Goal: Communication & Community: Answer question/provide support

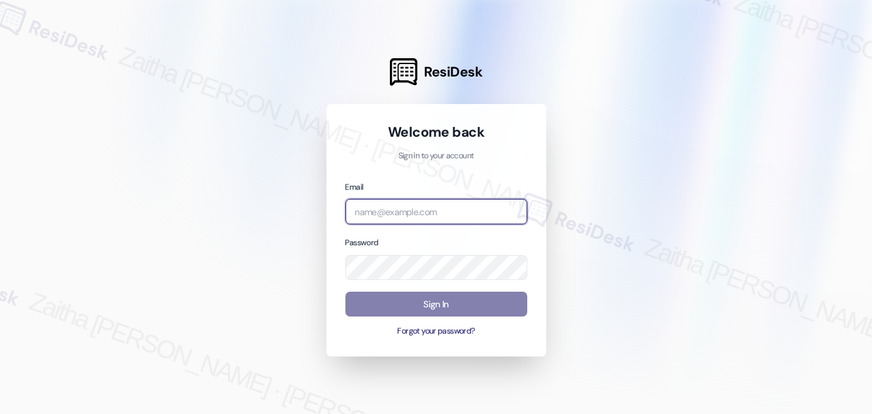
click at [399, 220] on input "email" at bounding box center [436, 211] width 182 height 25
type input "[EMAIL_ADDRESS][PERSON_NAME][DOMAIN_NAME]"
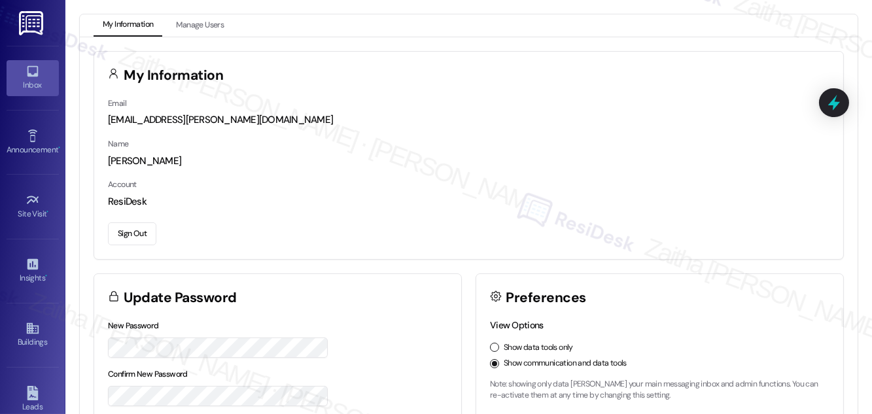
click at [41, 86] on div "Inbox" at bounding box center [32, 84] width 65 height 13
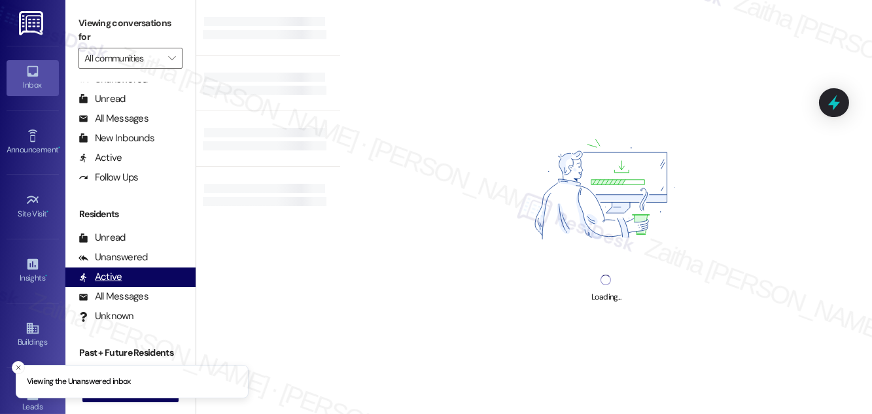
scroll to position [250, 0]
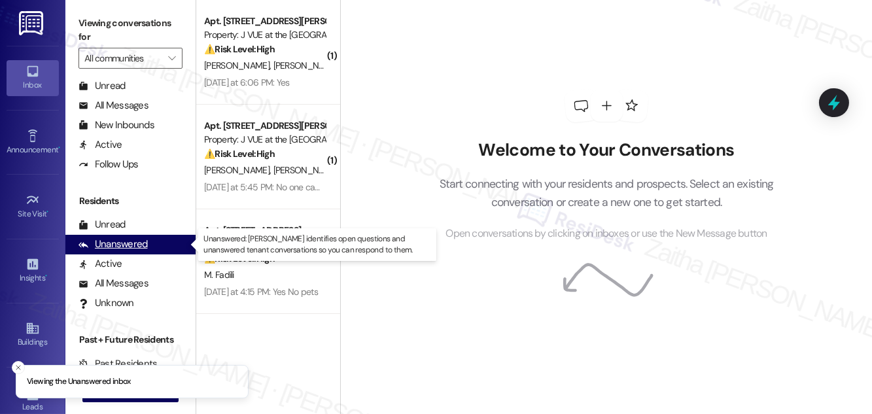
click at [130, 247] on div "Unanswered" at bounding box center [112, 244] width 69 height 14
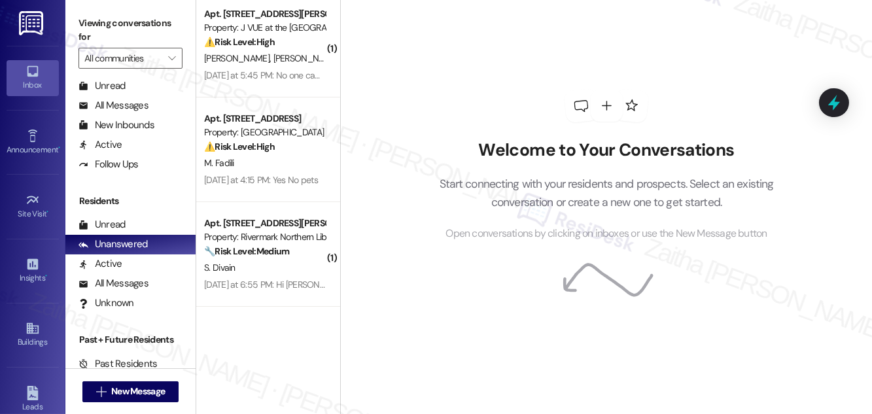
scroll to position [118, 0]
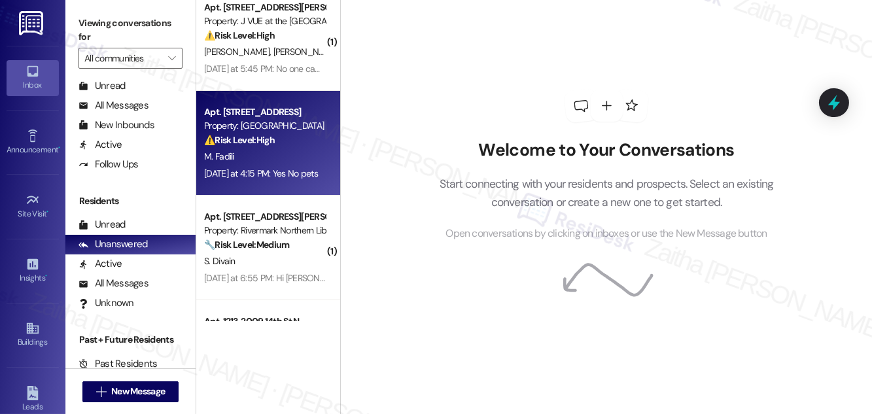
click at [288, 148] on div "M. Fadili" at bounding box center [265, 156] width 124 height 16
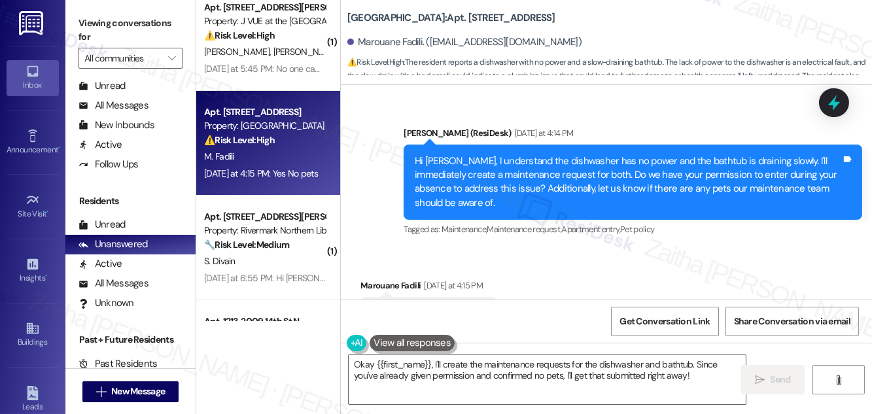
scroll to position [3953, 0]
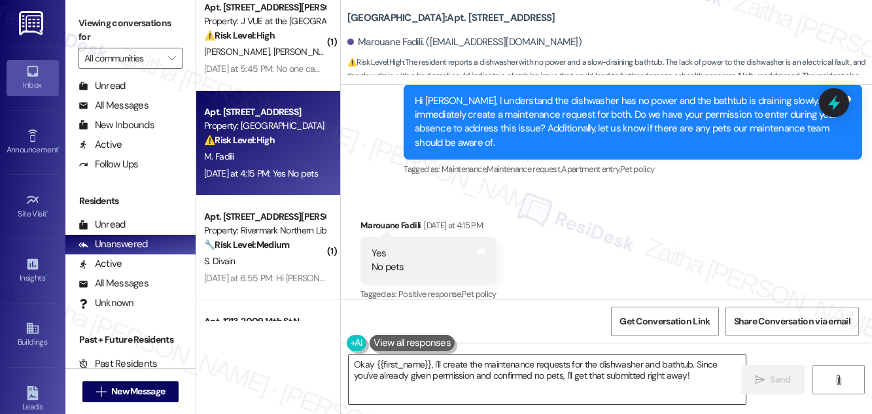
click at [359, 364] on textarea "Okay {{first_name}}, I'll create the maintenance requests for the dishwasher an…" at bounding box center [546, 379] width 397 height 49
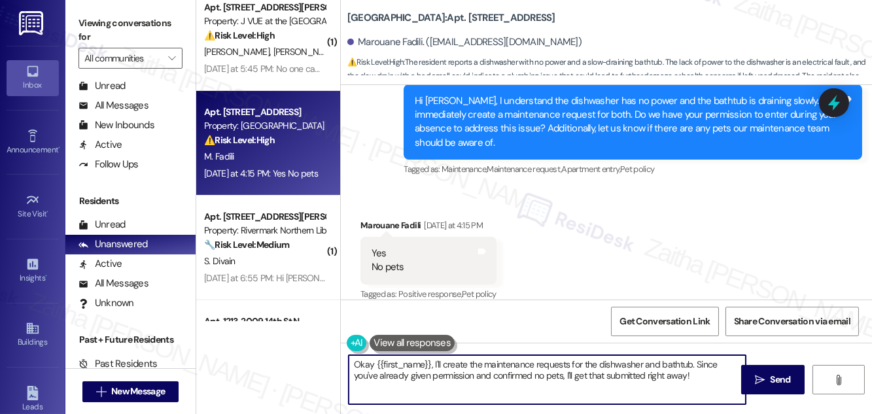
click at [360, 364] on textarea "Okay {{first_name}}, I'll create the maintenance requests for the dishwasher an…" at bounding box center [546, 379] width 397 height 49
click at [507, 362] on textarea "Thank you for confirming, {{first_name}}, I'll create the maintenance requests …" at bounding box center [546, 379] width 397 height 49
drag, startPoint x: 621, startPoint y: 375, endPoint x: 633, endPoint y: 393, distance: 21.8
click at [633, 393] on textarea "Thank you for confirming, {{first_name}}! I'll create the maintenance requests …" at bounding box center [546, 379] width 397 height 49
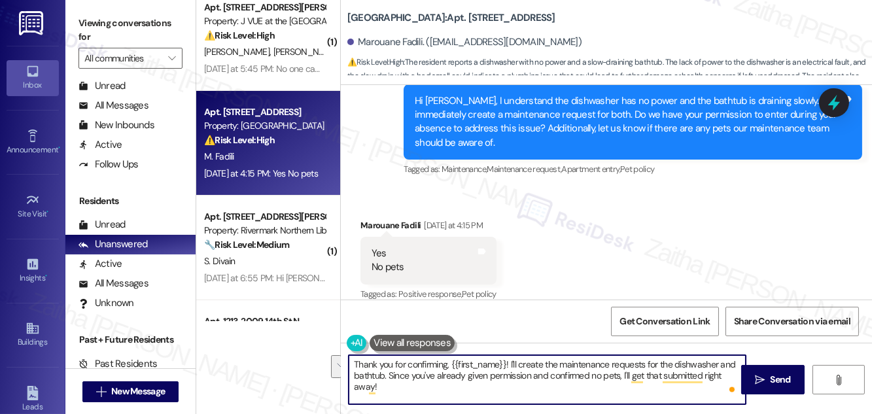
drag, startPoint x: 619, startPoint y: 375, endPoint x: 628, endPoint y: 385, distance: 13.0
click at [628, 385] on textarea "Thank you for confirming, {{first_name}}! I'll create the maintenance requests …" at bounding box center [546, 379] width 397 height 49
drag, startPoint x: 516, startPoint y: 388, endPoint x: 514, endPoint y: 379, distance: 9.4
click at [516, 388] on textarea "Thank you for confirming, {{first_name}}! I'll create the maintenance requests …" at bounding box center [546, 379] width 397 height 49
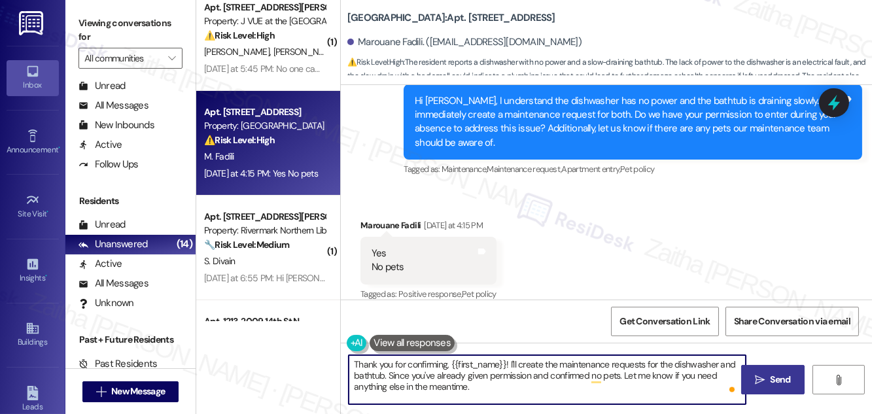
type textarea "Thank you for confirming, {{first_name}}! I'll create the maintenance requests …"
click at [777, 383] on span "Send" at bounding box center [780, 380] width 20 height 14
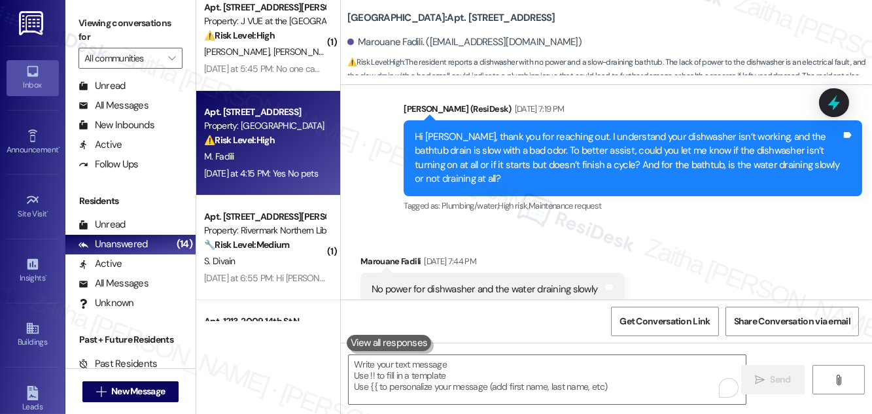
scroll to position [3656, 0]
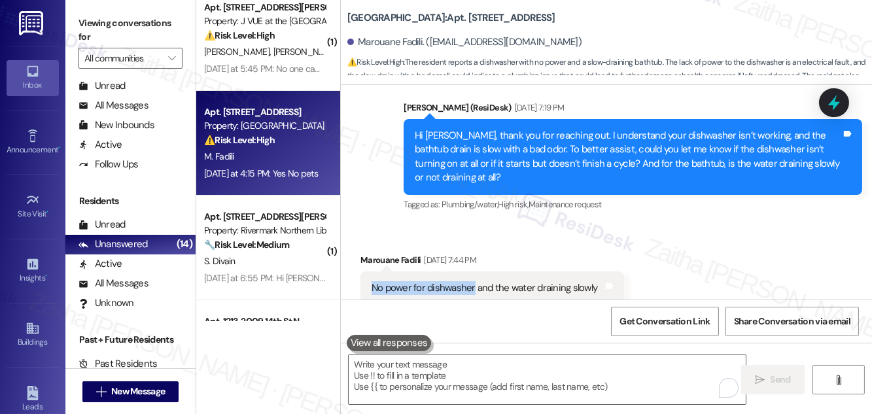
drag, startPoint x: 368, startPoint y: 273, endPoint x: 473, endPoint y: 270, distance: 104.6
click at [473, 271] on div "No power for dishwasher and the water draining slowly Tags and notes" at bounding box center [491, 287] width 263 height 33
copy div "No power for dishwasher"
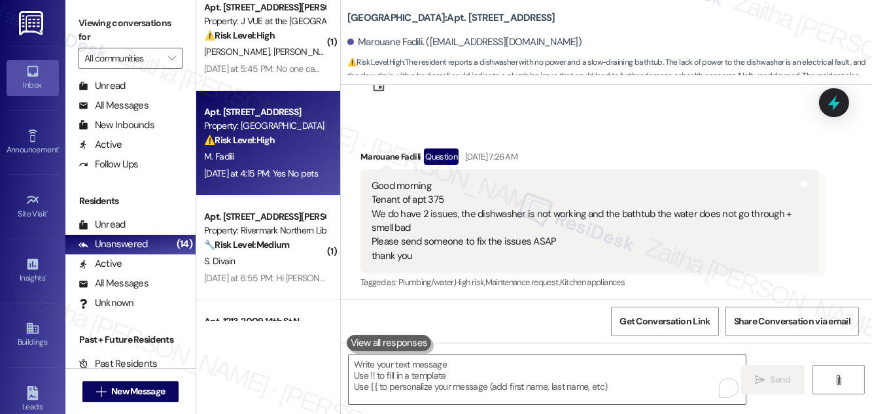
scroll to position [3299, 0]
click at [613, 198] on div "Good morning Tenant of apt 375 We do have 2 issues, the dishwasher is not worki…" at bounding box center [584, 223] width 426 height 84
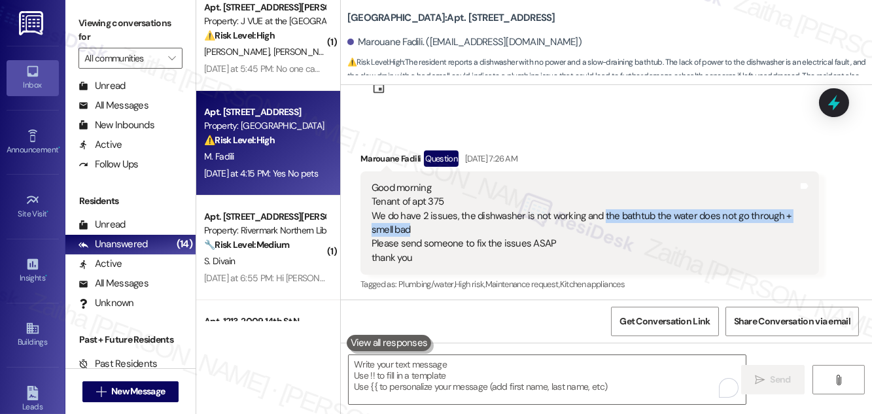
drag, startPoint x: 598, startPoint y: 197, endPoint x: 603, endPoint y: 211, distance: 15.3
click at [603, 211] on div "Good morning Tenant of apt 375 We do have 2 issues, the dishwasher is not worki…" at bounding box center [584, 223] width 426 height 84
drag, startPoint x: 595, startPoint y: 198, endPoint x: 606, endPoint y: 214, distance: 19.8
click at [606, 214] on div "Good morning Tenant of apt 375 We do have 2 issues, the dishwasher is not worki…" at bounding box center [584, 223] width 426 height 84
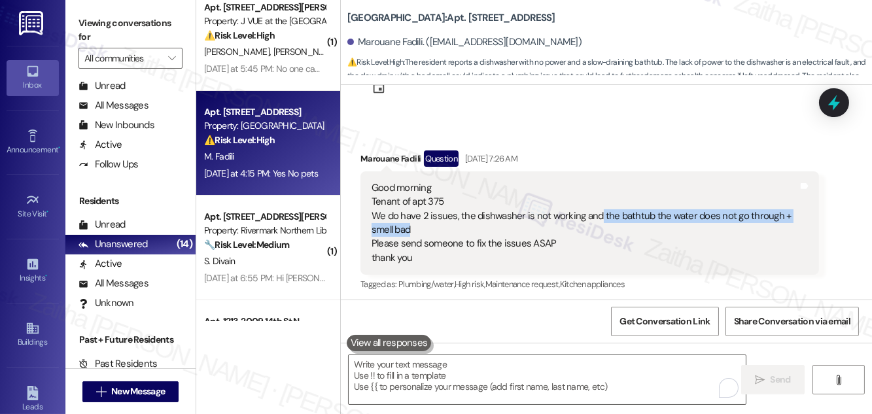
copy div "the bathtub the water does not go through + smell bad"
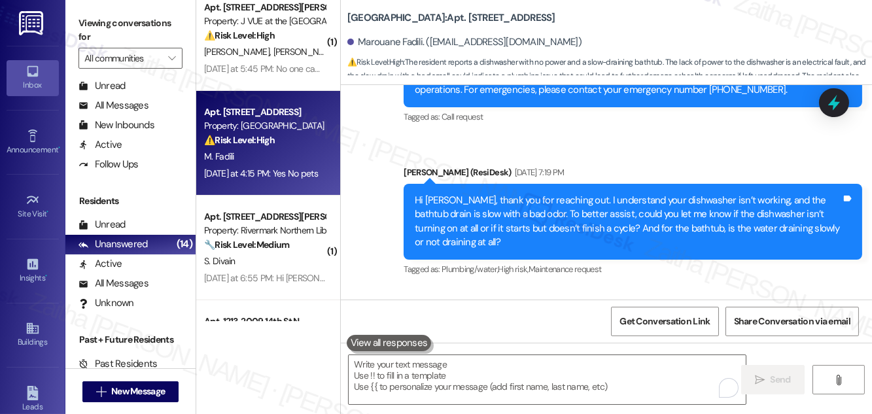
scroll to position [3715, 0]
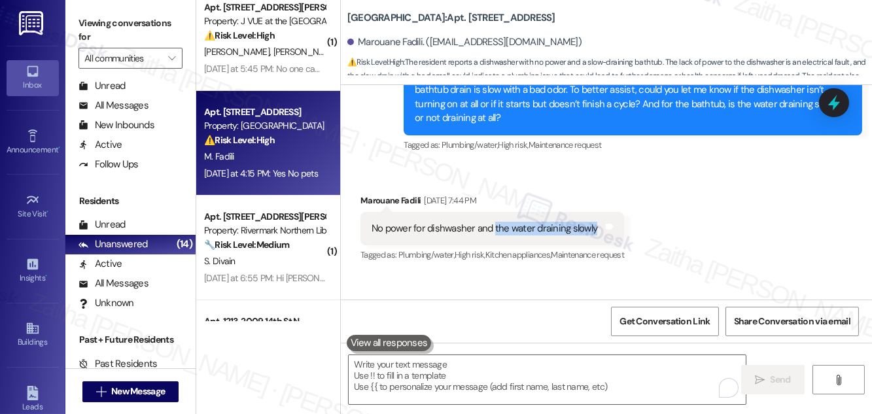
drag, startPoint x: 492, startPoint y: 214, endPoint x: 592, endPoint y: 214, distance: 99.4
click at [592, 222] on div "No power for dishwasher and the water draining slowly" at bounding box center [484, 229] width 226 height 14
copy div "the water draining slowly"
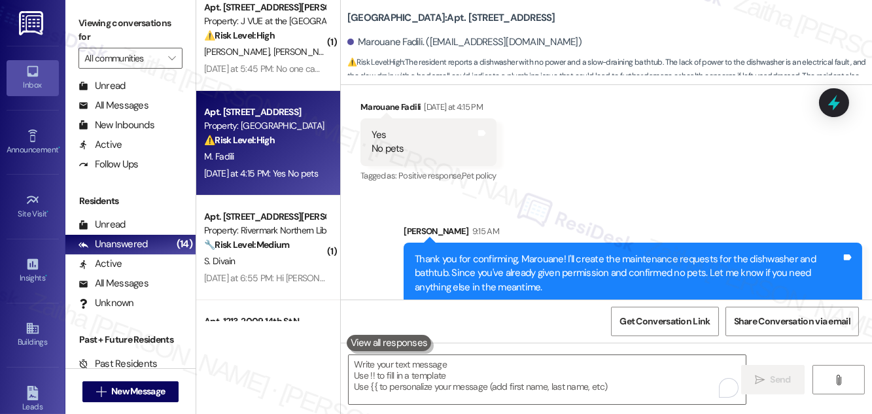
scroll to position [4073, 0]
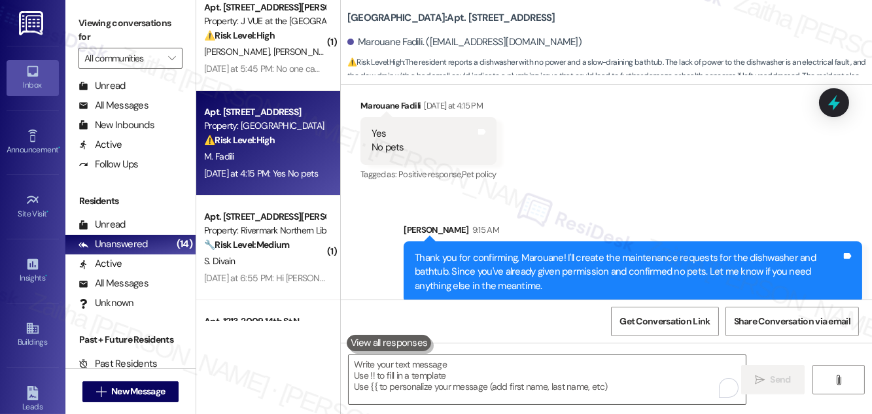
drag, startPoint x: 633, startPoint y: 179, endPoint x: 675, endPoint y: 170, distance: 42.8
click at [633, 179] on div "Received via SMS Marouane Fadili [DATE] 5:13 PM Hi We sent you a request a coup…" at bounding box center [606, 192] width 531 height 214
click at [831, 104] on icon at bounding box center [834, 103] width 16 height 20
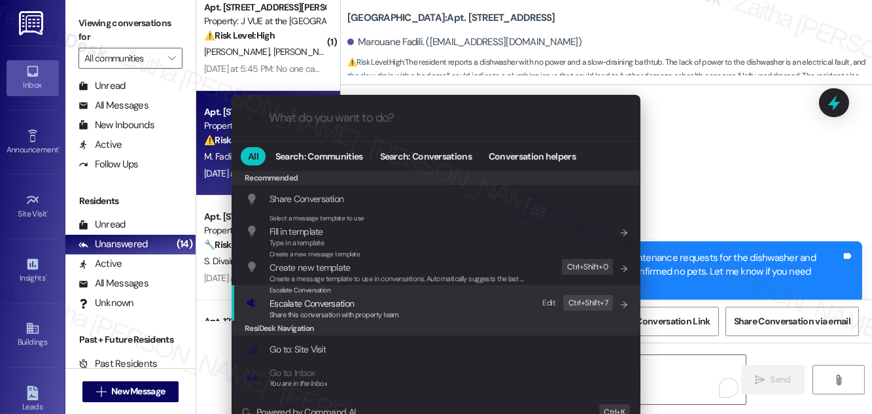
click at [324, 301] on span "Escalate Conversation" at bounding box center [311, 303] width 84 height 12
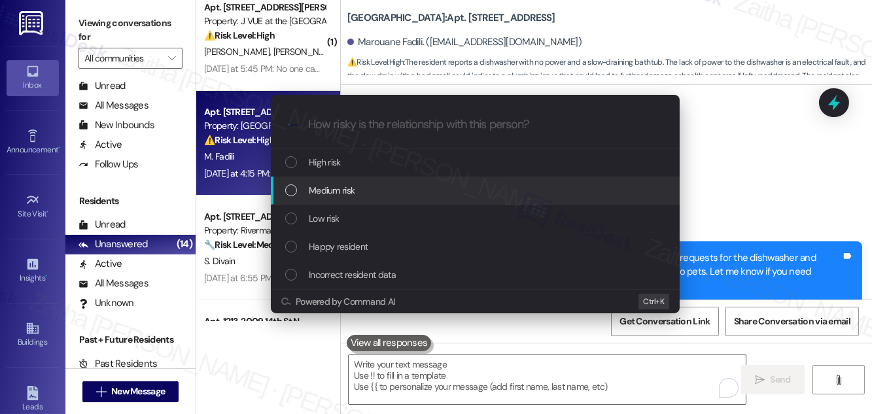
click at [347, 195] on span "Medium risk" at bounding box center [332, 190] width 46 height 14
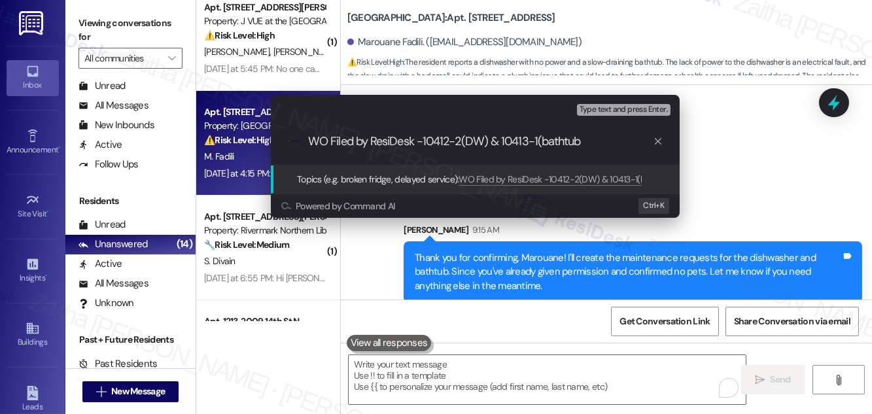
type input "WO Filed by ResiDesk -10412-2(DW) & 10413-1(bathtub)"
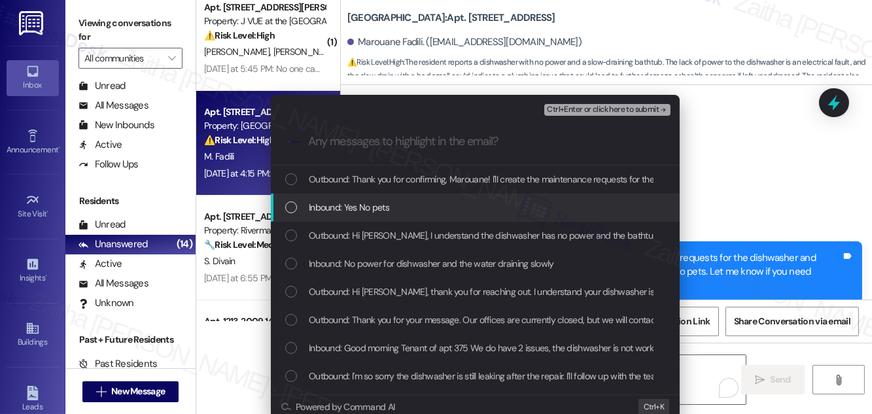
click at [467, 201] on div "Inbound: Yes No pets" at bounding box center [476, 207] width 382 height 14
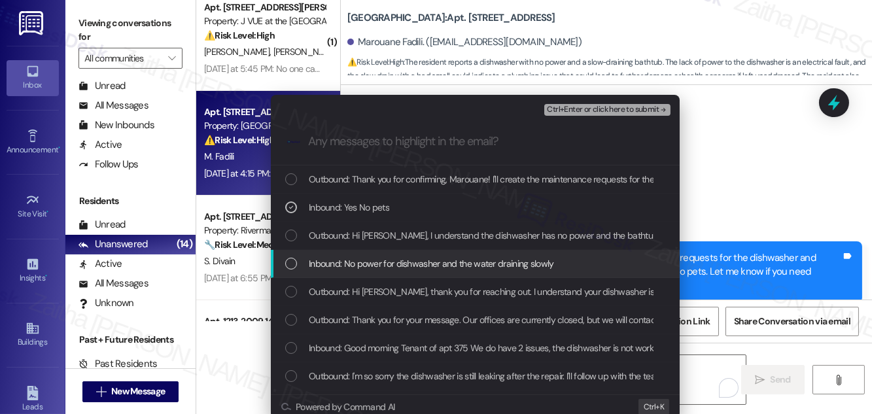
click at [471, 266] on span "Inbound: No power for dishwasher and the water draining slowly" at bounding box center [431, 263] width 245 height 14
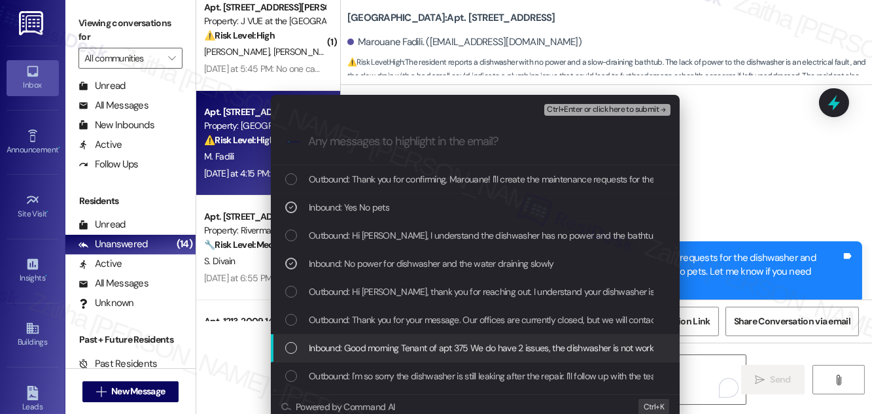
click at [454, 347] on span "Inbound: Good morning Tenant of apt 375 We do have 2 issues, the dishwasher is …" at bounding box center [705, 348] width 792 height 14
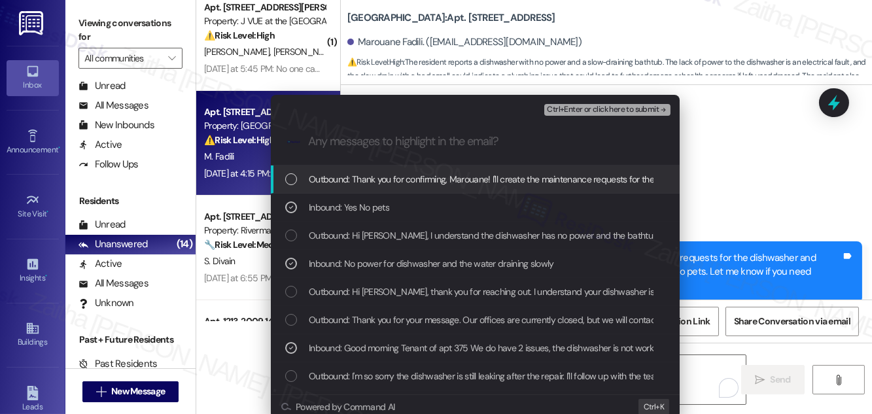
click at [576, 111] on span "Ctrl+Enter or click here to submit" at bounding box center [603, 109] width 112 height 9
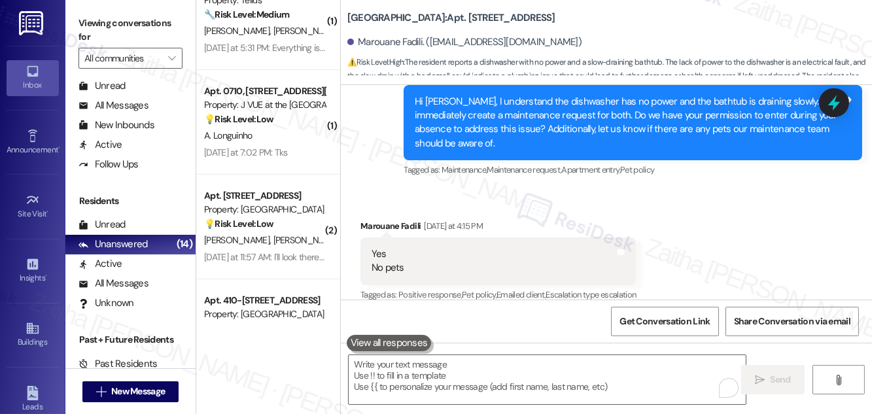
scroll to position [475, 0]
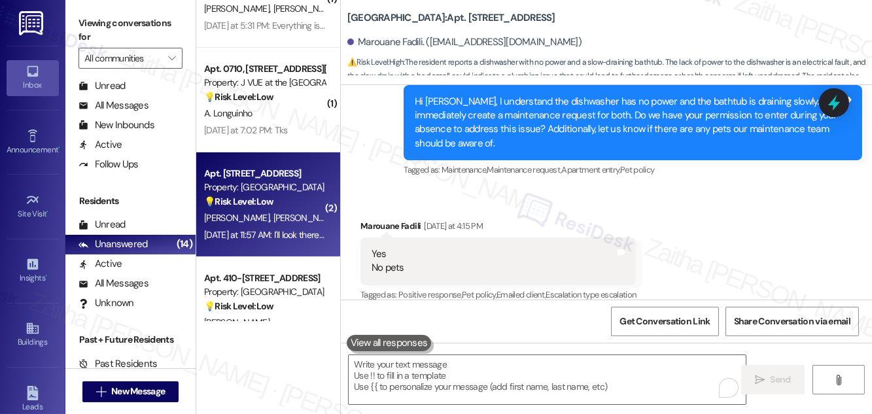
click at [301, 211] on div "[PERSON_NAME] [PERSON_NAME]" at bounding box center [265, 218] width 124 height 16
type textarea "Fetching suggested responses. Please feel free to read through the conversation…"
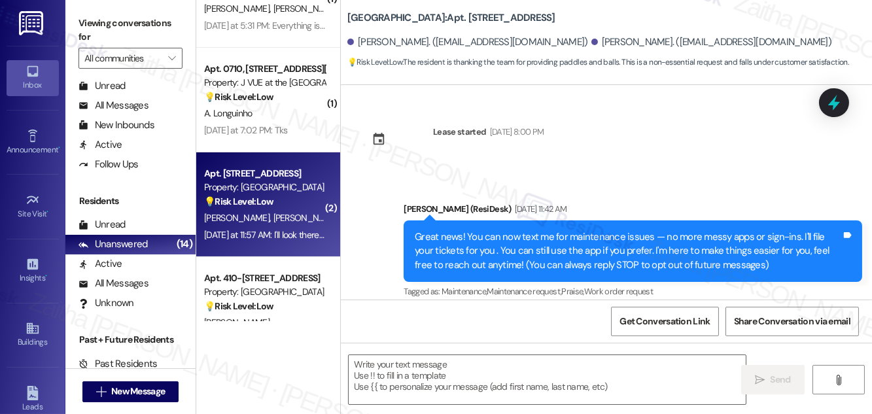
type textarea "Fetching suggested responses. Please feel free to read through the conversation…"
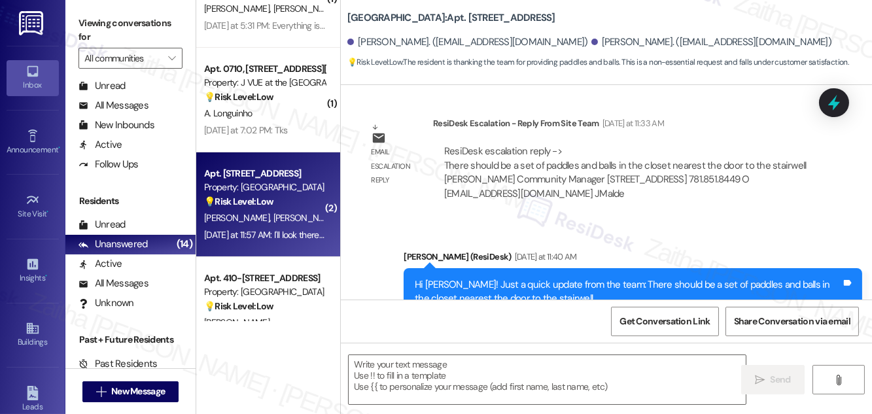
scroll to position [23277, 0]
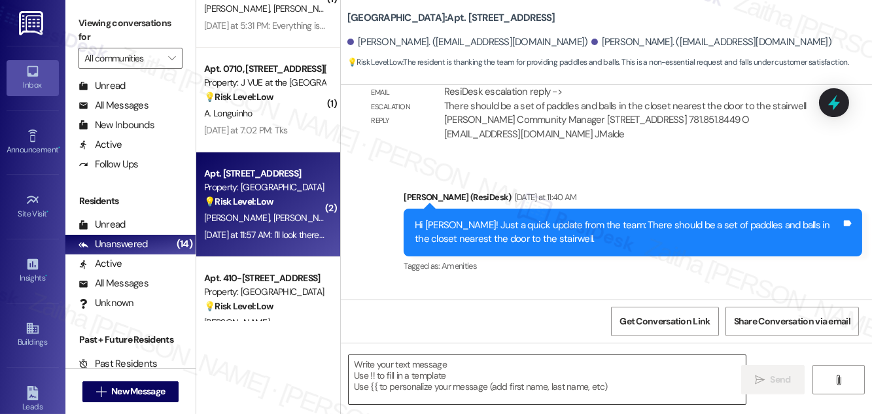
click at [418, 371] on textarea at bounding box center [546, 379] width 397 height 49
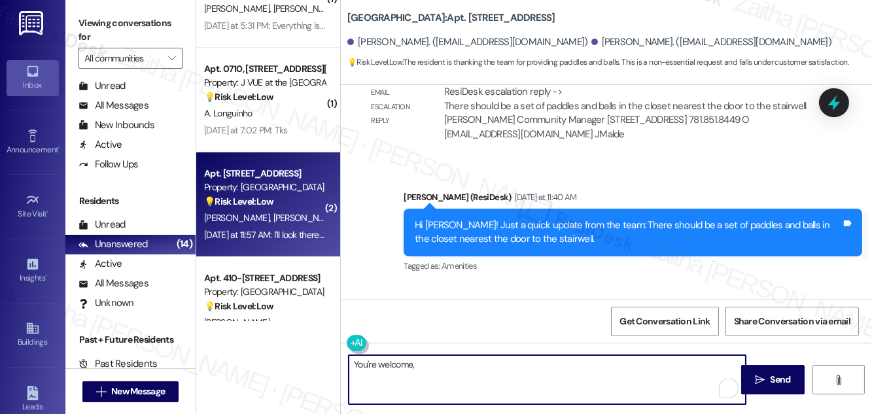
click at [375, 314] on div "[PERSON_NAME] [DATE] at 11:57 AM" at bounding box center [424, 323] width 129 height 18
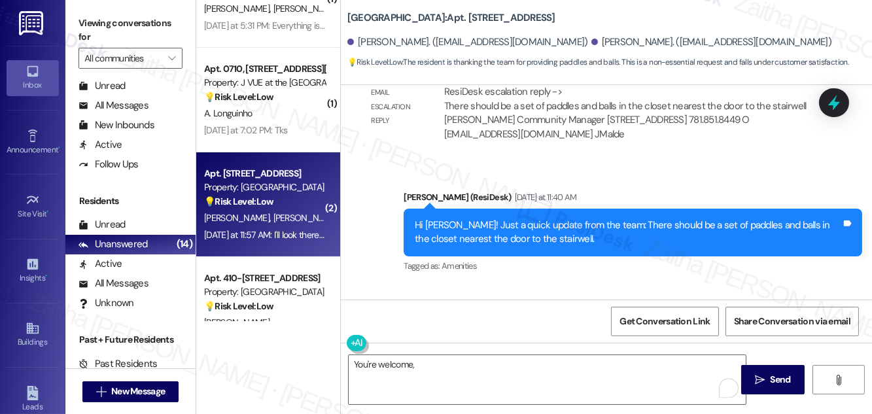
click at [375, 314] on div "[PERSON_NAME] [DATE] at 11:57 AM" at bounding box center [424, 323] width 129 height 18
copy div "[PERSON_NAME]"
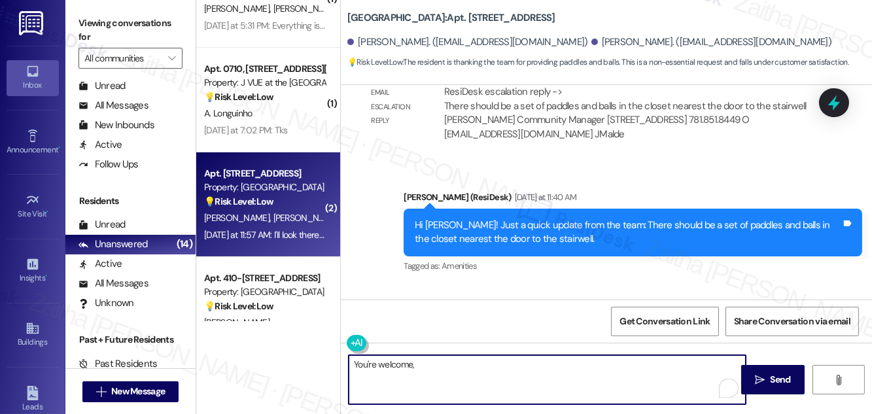
click at [450, 362] on textarea "You're welcome," at bounding box center [546, 379] width 397 height 49
paste textarea "[PERSON_NAME]"
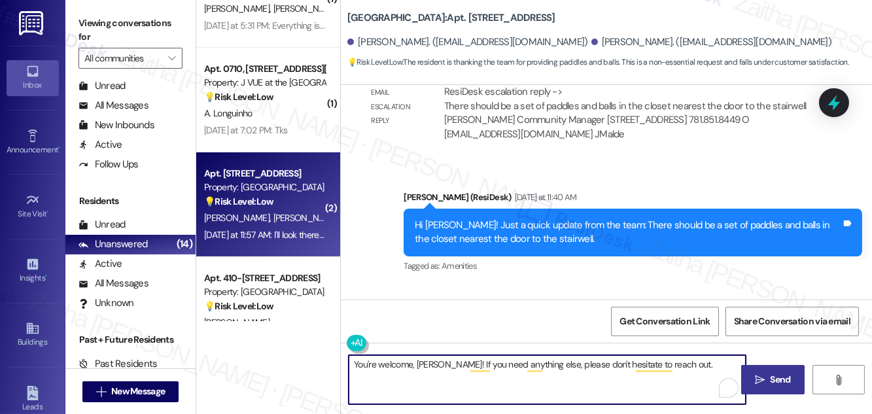
type textarea "You're welcome, [PERSON_NAME]! If you need anything else, please don't hesitate…"
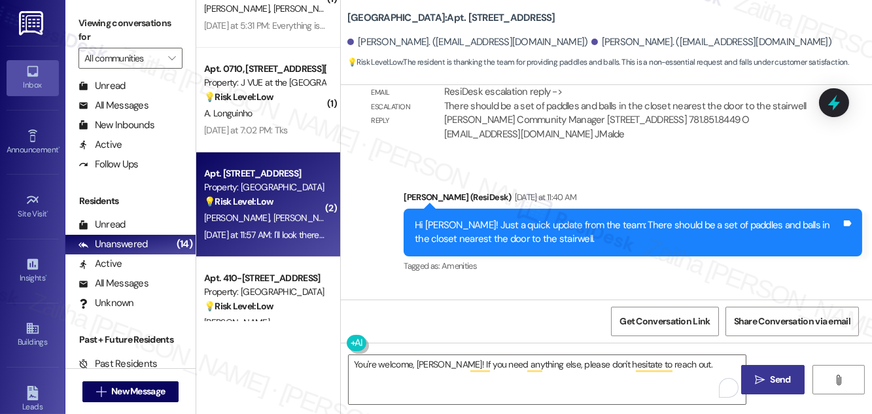
click at [766, 373] on span " Send" at bounding box center [772, 380] width 41 height 14
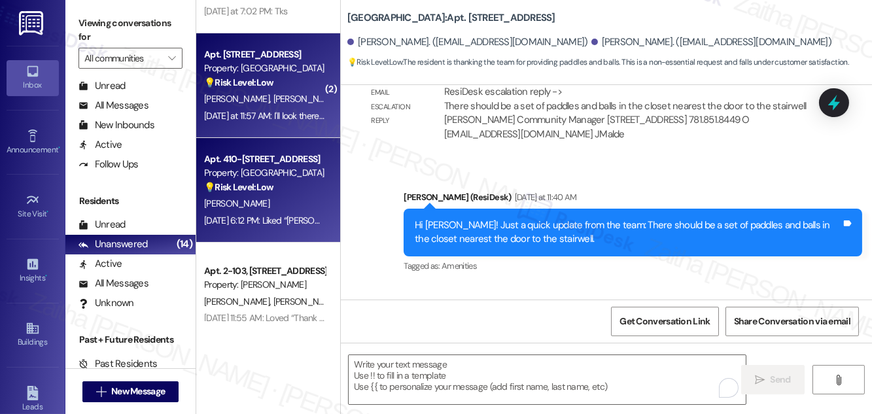
click at [285, 196] on div "[PERSON_NAME]" at bounding box center [265, 203] width 124 height 16
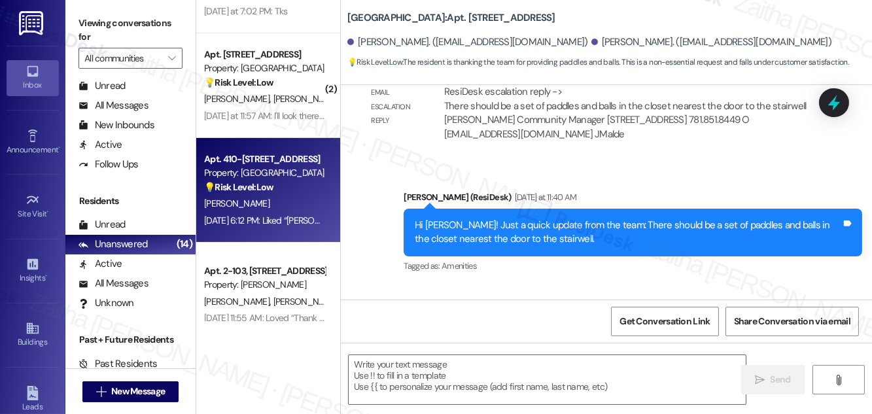
type textarea "Fetching suggested responses. Please feel free to read through the conversation…"
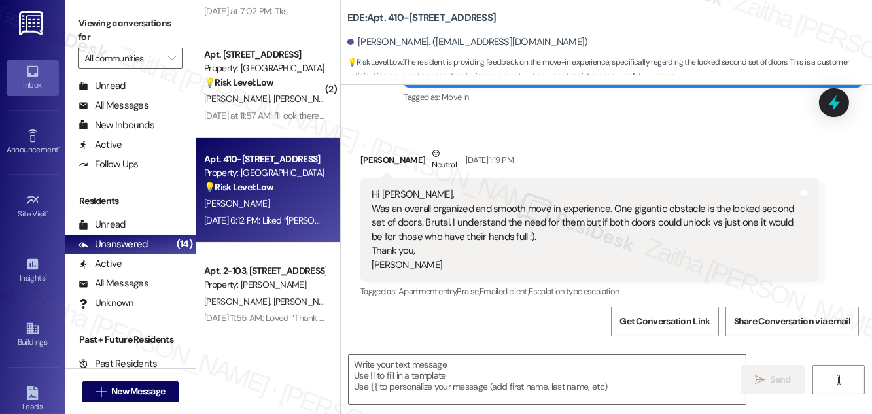
type textarea "Fetching suggested responses. Please feel free to read through the conversation…"
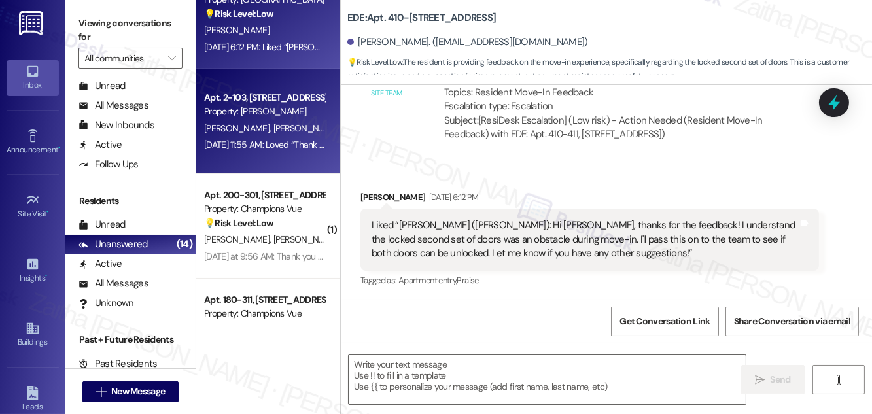
scroll to position [832, 0]
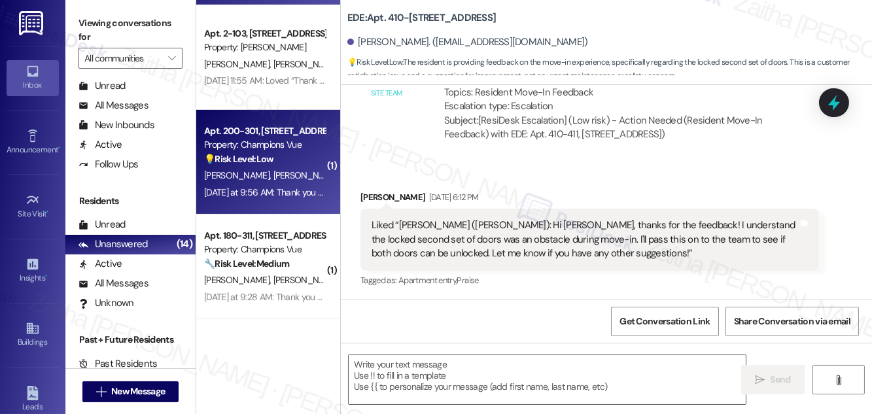
click at [286, 160] on div "💡 Risk Level: Low The resident is requesting a non-essential service (fumigatio…" at bounding box center [264, 159] width 121 height 14
type textarea "Fetching suggested responses. Please feel free to read through the conversation…"
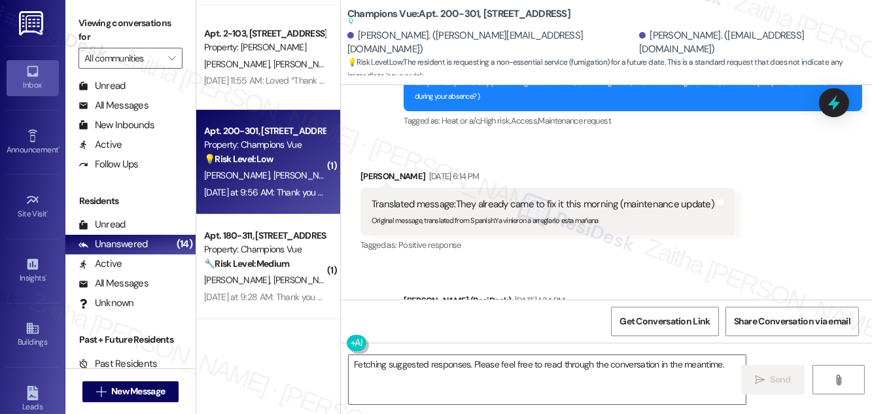
scroll to position [12216, 0]
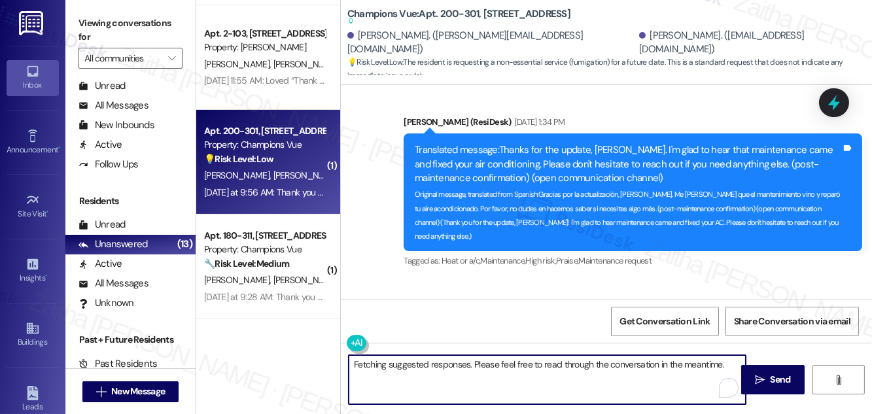
drag, startPoint x: 355, startPoint y: 363, endPoint x: 718, endPoint y: 378, distance: 363.2
click at [718, 378] on textarea "Fetching suggested responses. Please feel free to read through the conversation…" at bounding box center [546, 379] width 397 height 49
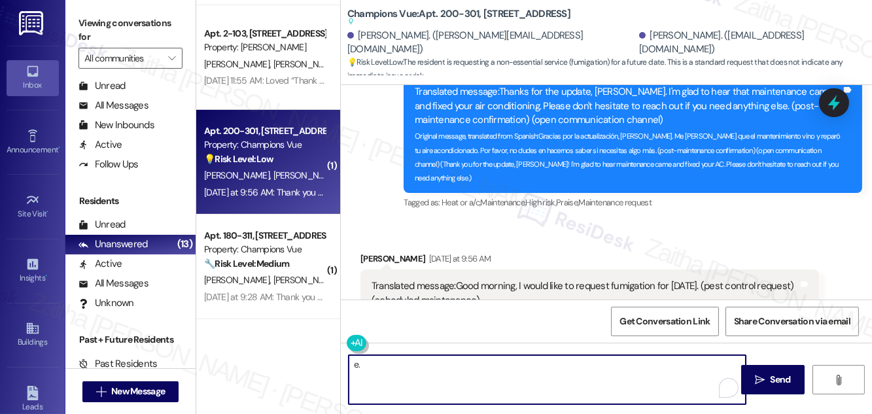
scroll to position [12335, 0]
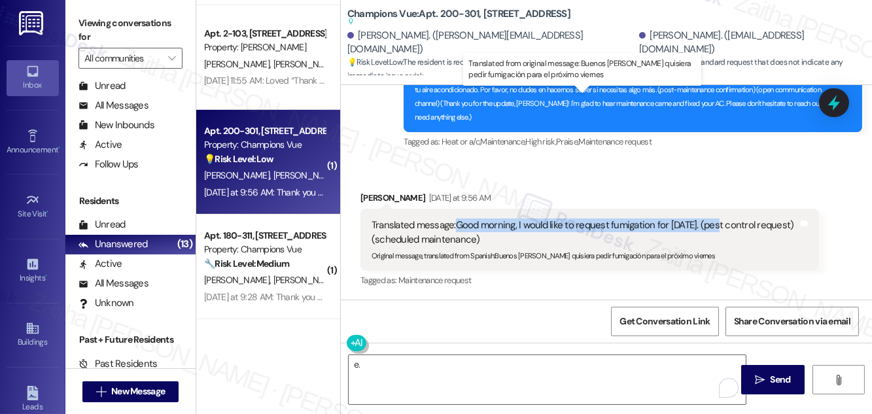
drag, startPoint x: 458, startPoint y: 99, endPoint x: 711, endPoint y: 104, distance: 253.1
click at [713, 218] on div "Translated message: Good morning, I would like to request fumigation for [DATE]…" at bounding box center [584, 232] width 426 height 28
copy div "Good morning, I would like to request fumigation for [DATE]."
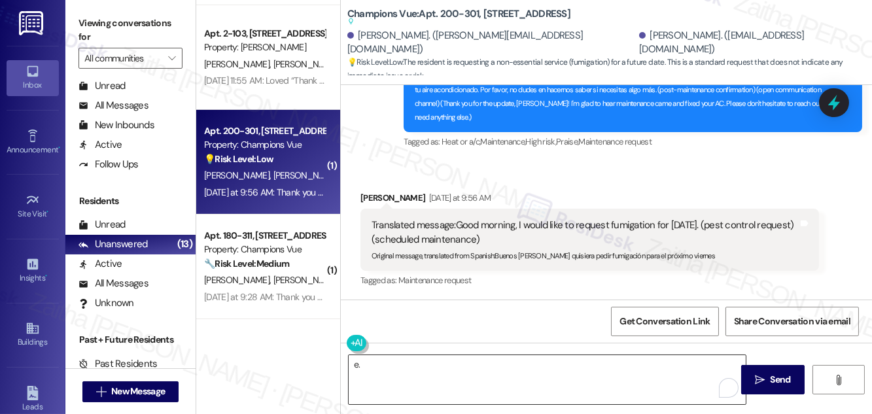
click at [383, 373] on textarea "e." at bounding box center [546, 379] width 397 height 49
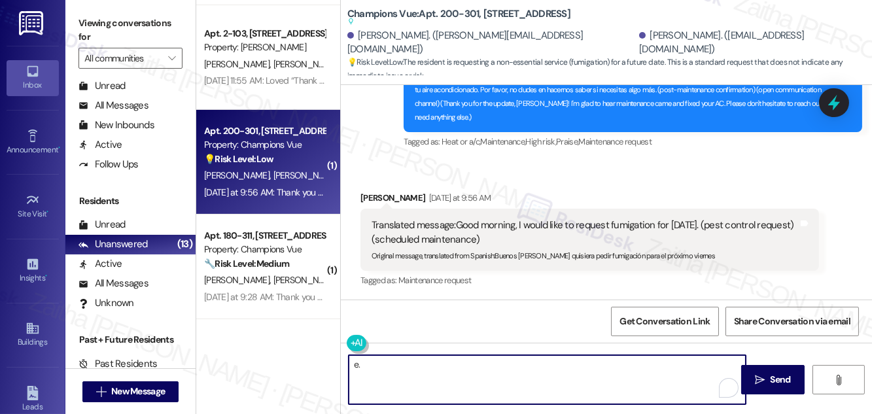
type textarea "e"
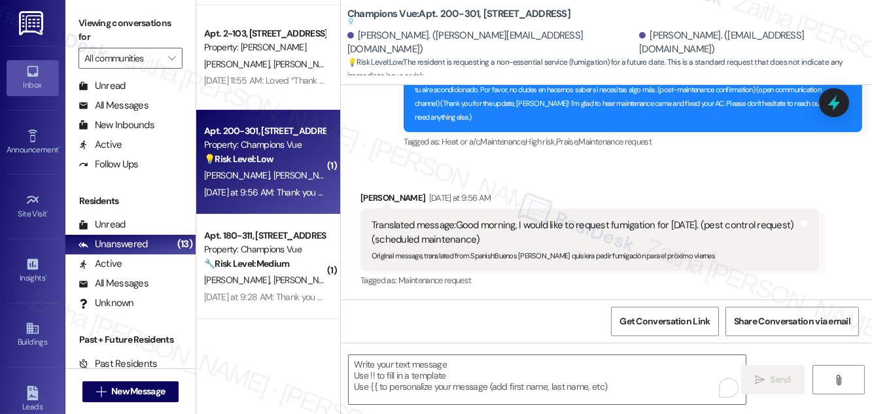
drag, startPoint x: 343, startPoint y: 10, endPoint x: 602, endPoint y: 20, distance: 259.1
click at [602, 20] on div "Champions Vue: Apt. 200-301, 101 Champions Vue Loop Suggested actions and notes…" at bounding box center [606, 39] width 531 height 72
copy b "Champions Vue: Apt. 200-301, 101 Champions Vue Loop"
click at [435, 364] on textarea "To enrich screen reader interactions, please activate Accessibility in Grammarl…" at bounding box center [546, 379] width 397 height 49
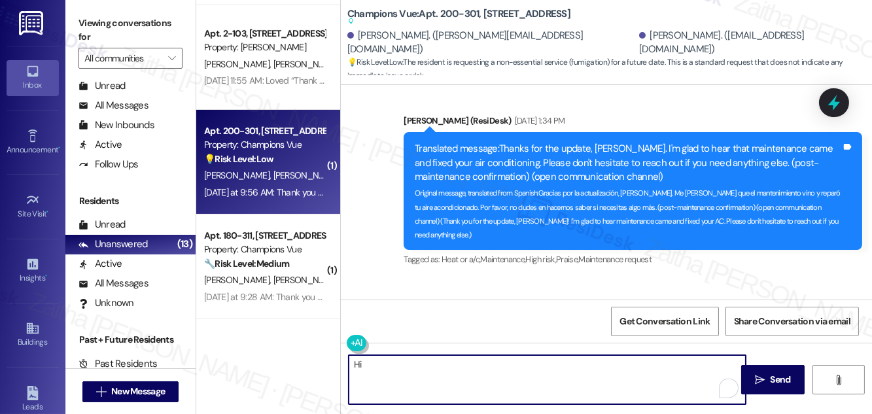
scroll to position [12216, 0]
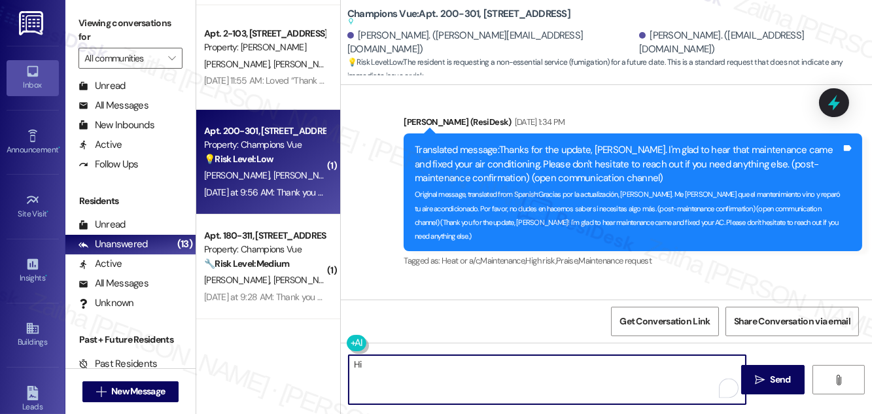
click at [371, 310] on div "[PERSON_NAME] [DATE] at 9:56 AM" at bounding box center [589, 319] width 458 height 18
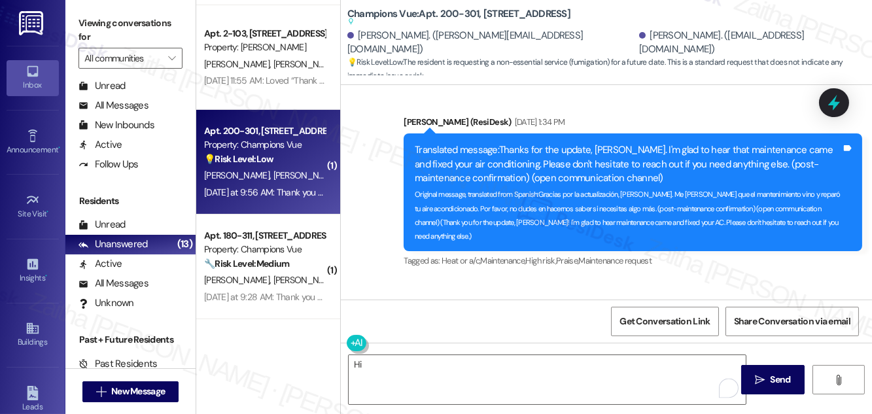
click at [371, 310] on div "[PERSON_NAME] [DATE] at 9:56 AM" at bounding box center [589, 319] width 458 height 18
click at [372, 310] on div "[PERSON_NAME] [DATE] at 9:56 AM" at bounding box center [589, 319] width 458 height 18
click at [373, 310] on div "[PERSON_NAME] [DATE] at 9:56 AM" at bounding box center [589, 319] width 458 height 18
copy div "[PERSON_NAME]"
click at [398, 371] on textarea "Hi" at bounding box center [546, 379] width 397 height 49
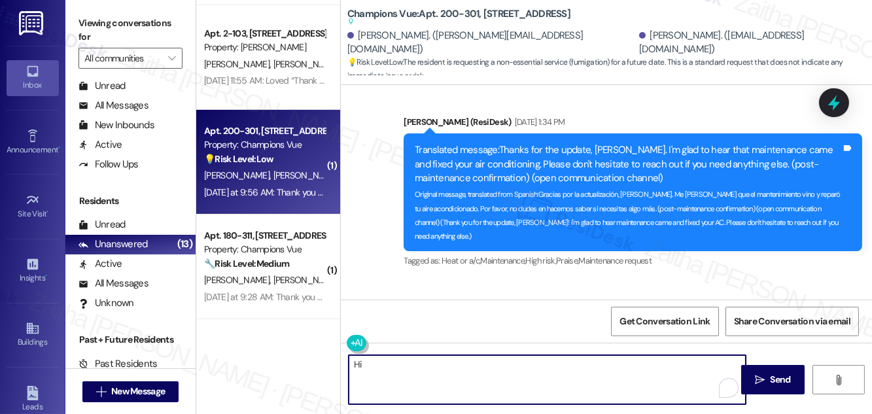
paste textarea "[PERSON_NAME]"
paste textarea "Could you share which areas you’ve noticed the most pest activity, so we can en…"
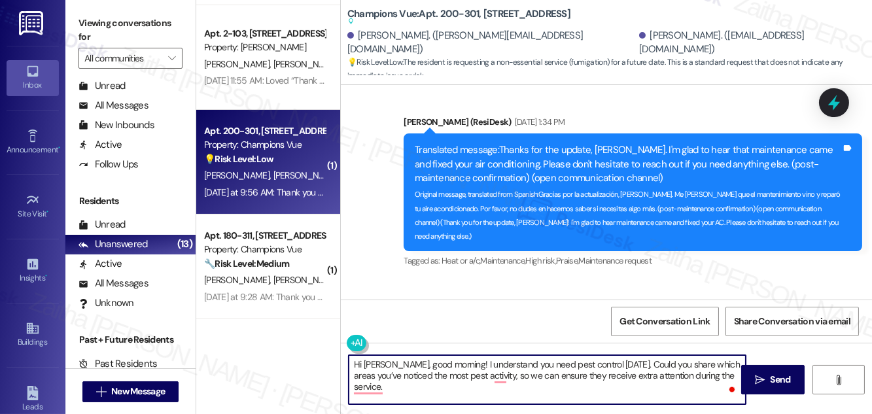
click at [629, 364] on textarea "Hi [PERSON_NAME], good morning! I understand you need pest control [DATE]. Coul…" at bounding box center [546, 379] width 397 height 49
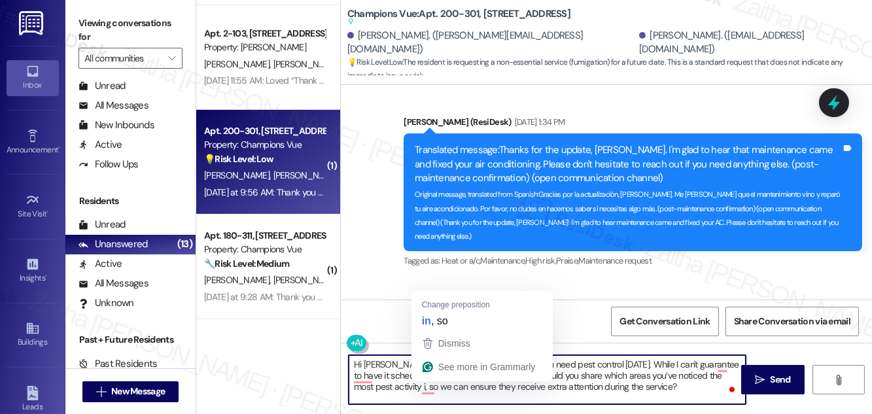
type textarea "Hi [PERSON_NAME], good morning! I understand you need pest control [DATE]. Whil…"
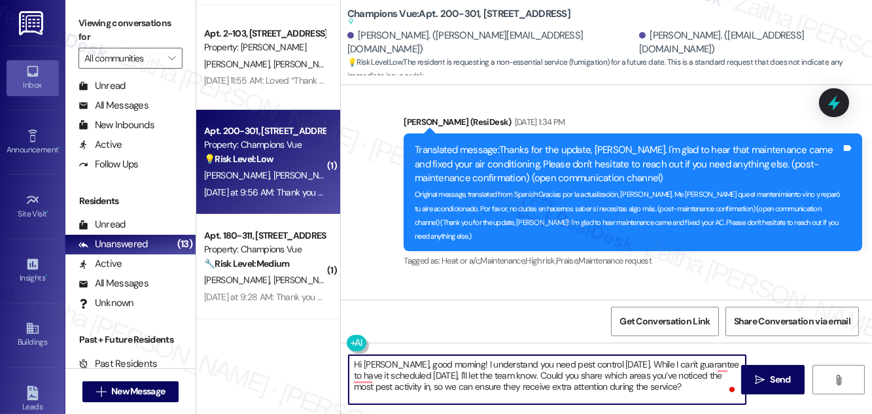
click at [388, 377] on textarea "Hi [PERSON_NAME], good morning! I understand you need pest control [DATE]. Whil…" at bounding box center [546, 379] width 397 height 49
drag, startPoint x: 353, startPoint y: 360, endPoint x: 687, endPoint y: 386, distance: 334.5
click at [687, 386] on textarea "Hi [PERSON_NAME], good morning! I understand you need pest control [DATE]. Whil…" at bounding box center [546, 379] width 397 height 49
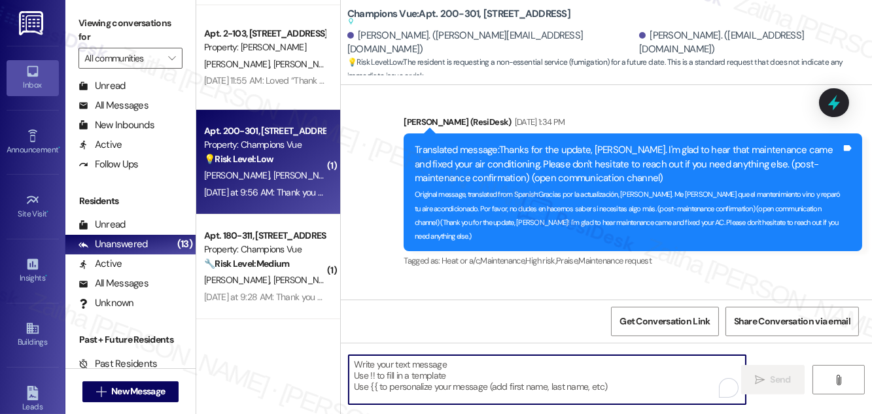
paste textarea "Hi [PERSON_NAME], good morning! I understand you need pest control [DATE]. Whil…"
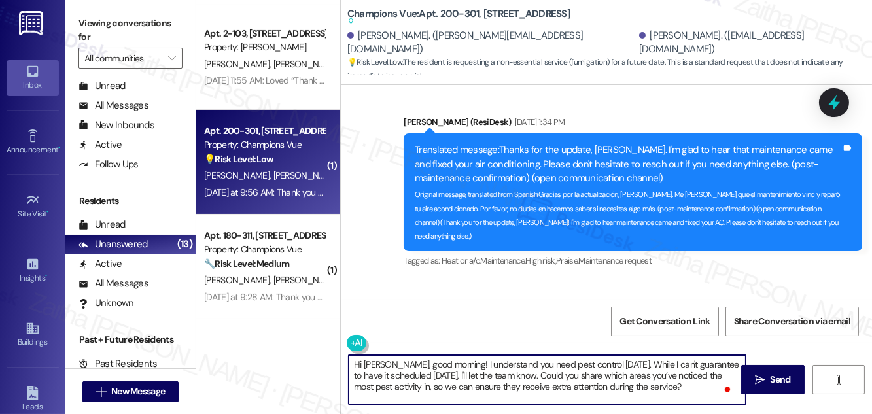
type textarea "Hi [PERSON_NAME], good morning! I understand you need pest control [DATE]. Whil…"
drag, startPoint x: 354, startPoint y: 364, endPoint x: 673, endPoint y: 396, distance: 321.4
click at [673, 396] on textarea "Hi [PERSON_NAME], good morning! I understand you need pest control [DATE]. Whil…" at bounding box center [546, 379] width 397 height 49
click at [675, 396] on textarea "Hi [PERSON_NAME], good morning! I understand you need pest control [DATE]. Whil…" at bounding box center [546, 379] width 397 height 49
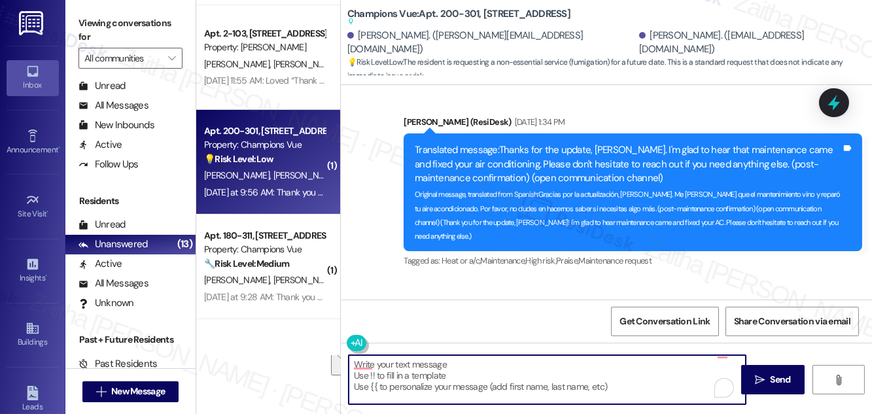
scroll to position [0, 0]
paste textarea "Hi [PERSON_NAME], good morning! Thank you for letting us know about the pest co…"
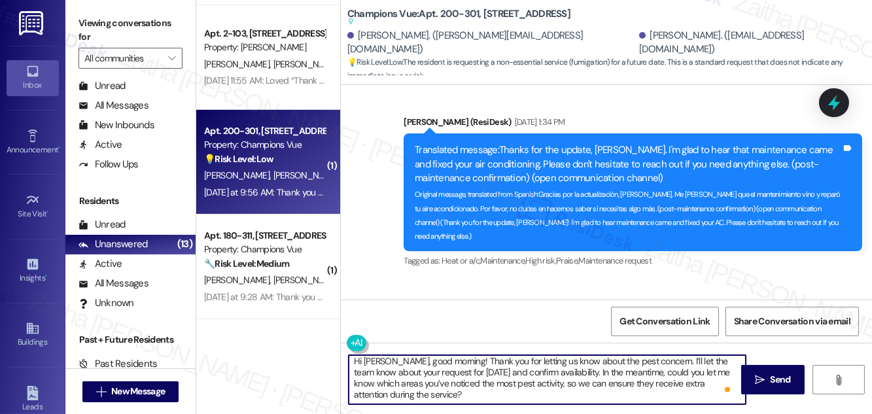
scroll to position [22, 0]
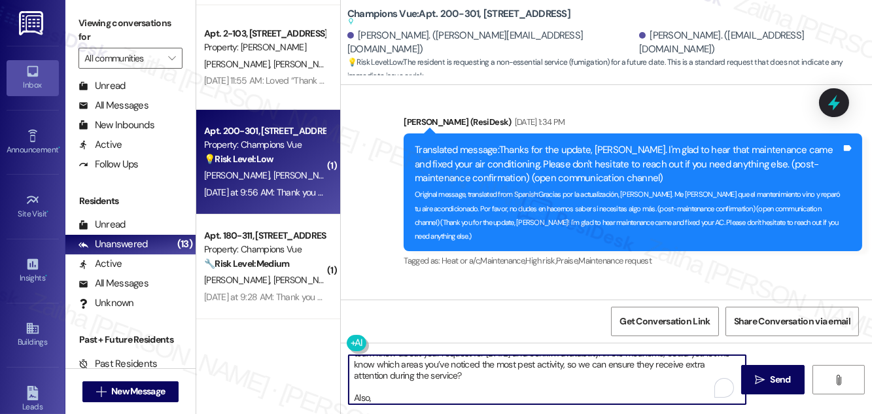
paste textarea "Do we have your permission to enter during your absence? Do you have pets that …"
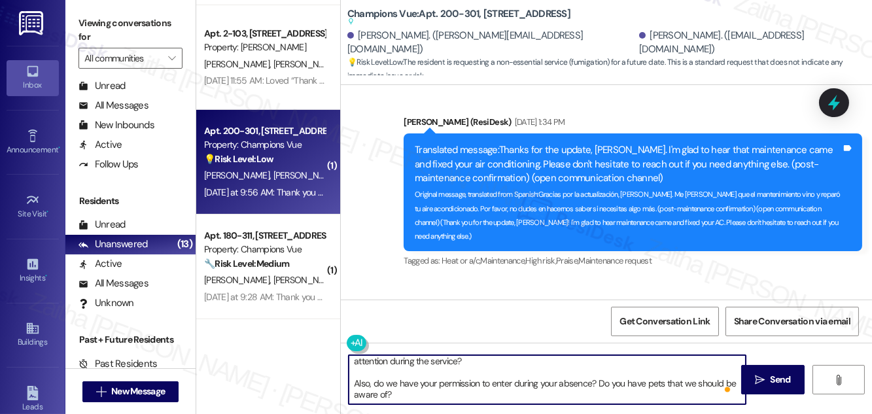
scroll to position [0, 0]
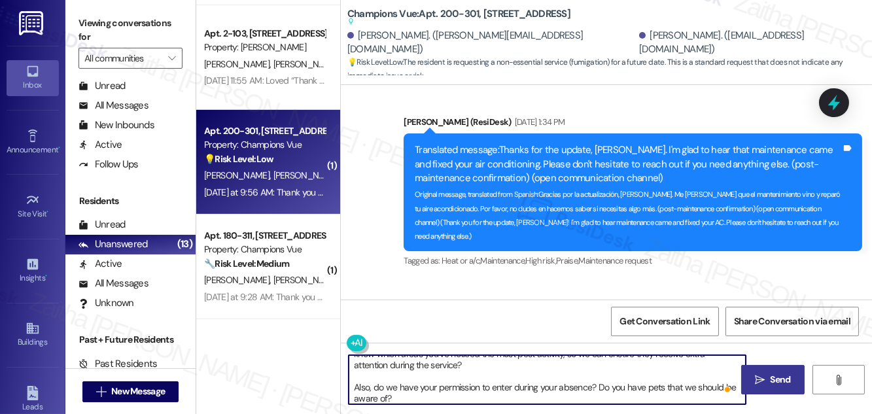
type textarea "Hi [PERSON_NAME], good morning! Thank you for letting us know about the pest co…"
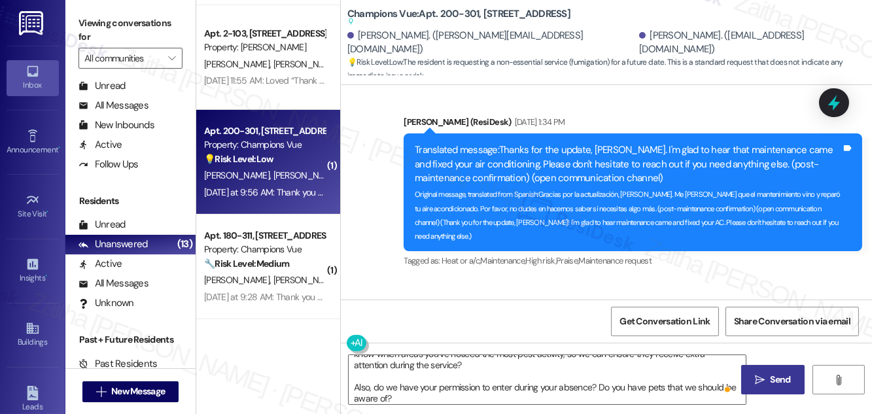
click at [763, 381] on icon "" at bounding box center [760, 380] width 10 height 10
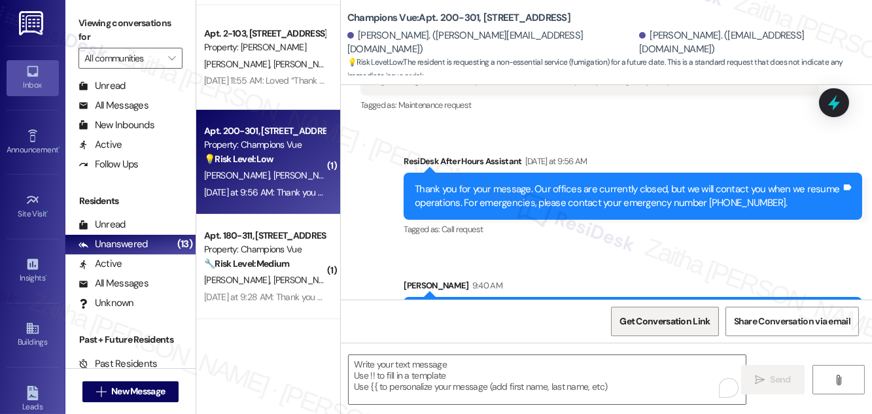
click at [645, 330] on span "Get Conversation Link" at bounding box center [664, 321] width 95 height 28
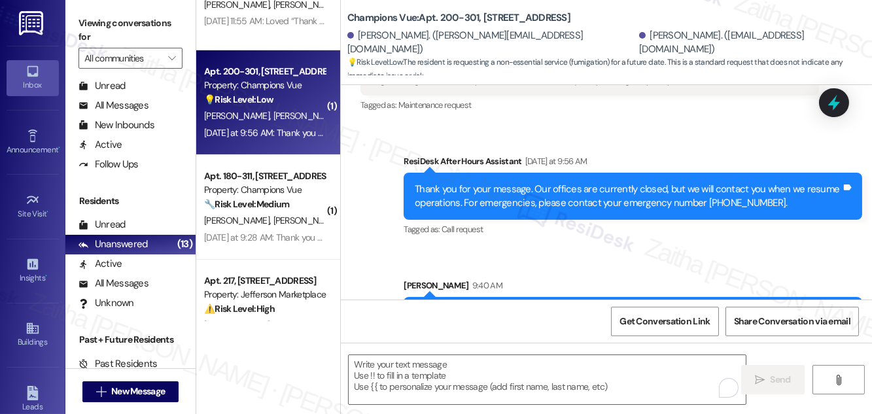
click at [299, 216] on div "[PERSON_NAME] [PERSON_NAME]" at bounding box center [265, 220] width 124 height 16
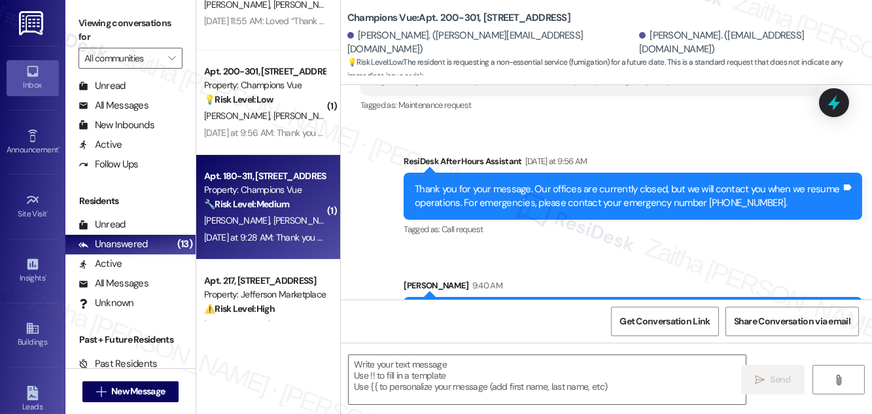
type textarea "Fetching suggested responses. Please feel free to read through the conversation…"
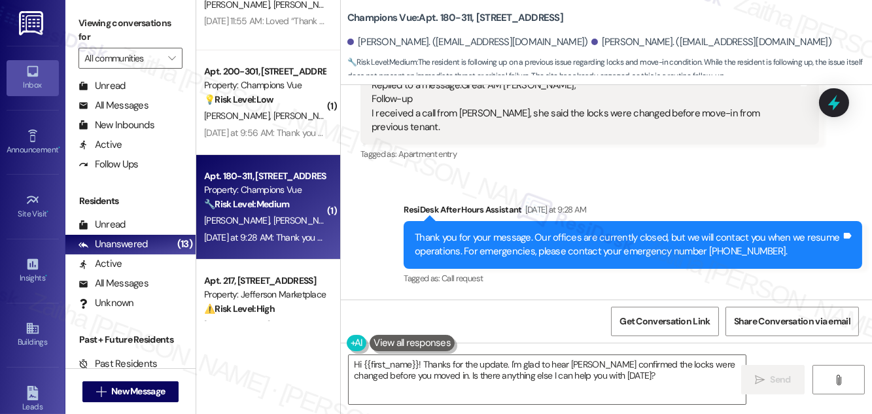
scroll to position [1677, 0]
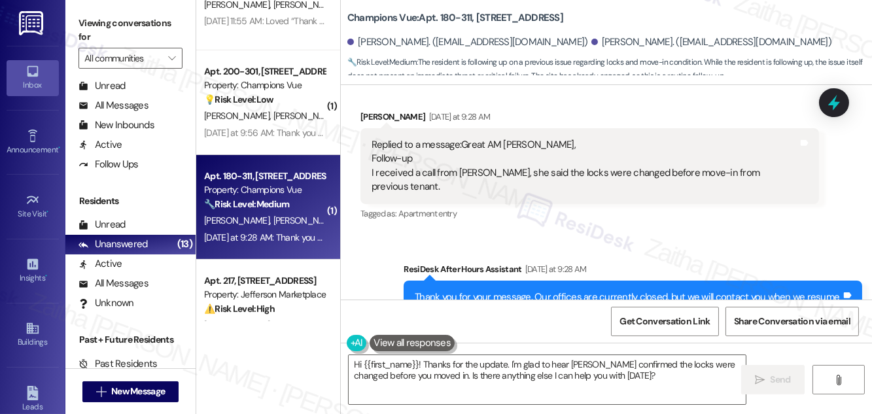
click at [372, 120] on div "[PERSON_NAME] [DATE] at 9:28 AM" at bounding box center [589, 119] width 458 height 18
copy div "[PERSON_NAME]"
click at [388, 360] on textarea "Hi {{first_name}}! Thanks for the update. I'm glad to hear [PERSON_NAME] confir…" at bounding box center [546, 379] width 397 height 49
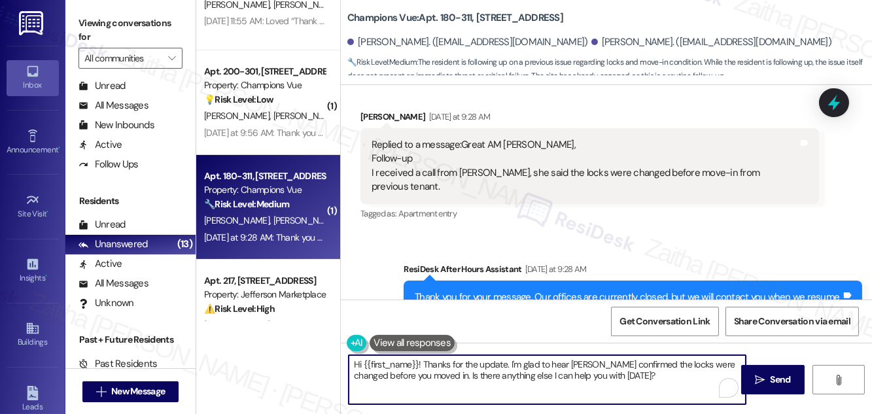
click at [389, 360] on textarea "Hi {{first_name}}! Thanks for the update. I'm glad to hear [PERSON_NAME] confir…" at bounding box center [546, 379] width 397 height 49
paste textarea "[PERSON_NAME]"
click at [399, 366] on textarea "Hi [PERSON_NAME] , good morning! Thanks for the update. I'm glad to hear [PERSO…" at bounding box center [546, 379] width 397 height 49
type textarea "Hi [PERSON_NAME], good morning! Thanks for the update. I'm glad to hear [PERSON…"
click at [470, 375] on textarea "Hi [PERSON_NAME], good morning! Thanks for the update. I'm glad to hear [PERSON…" at bounding box center [546, 379] width 397 height 49
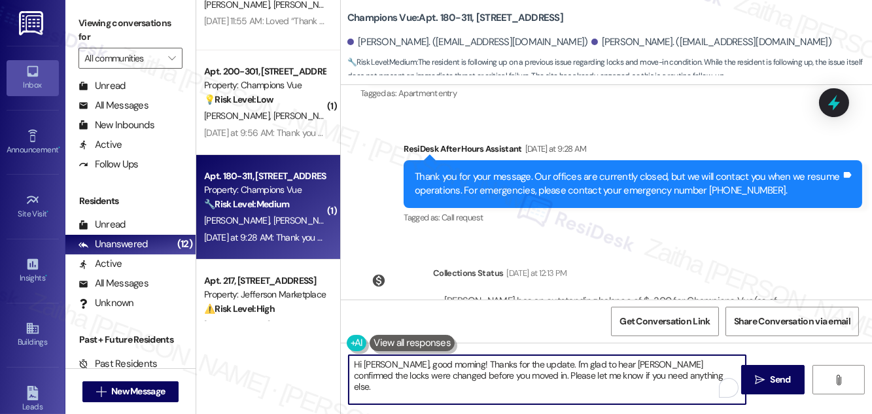
scroll to position [1855, 0]
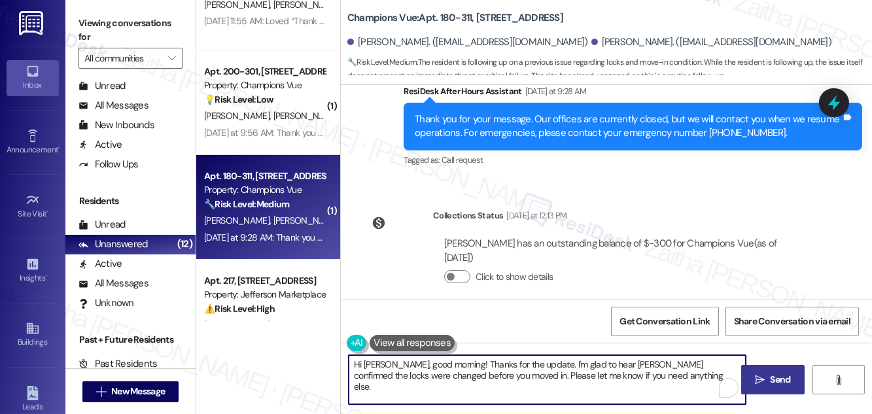
type textarea "Hi Monique, good morning! Thanks for the update. I'm glad to hear Emilie confir…"
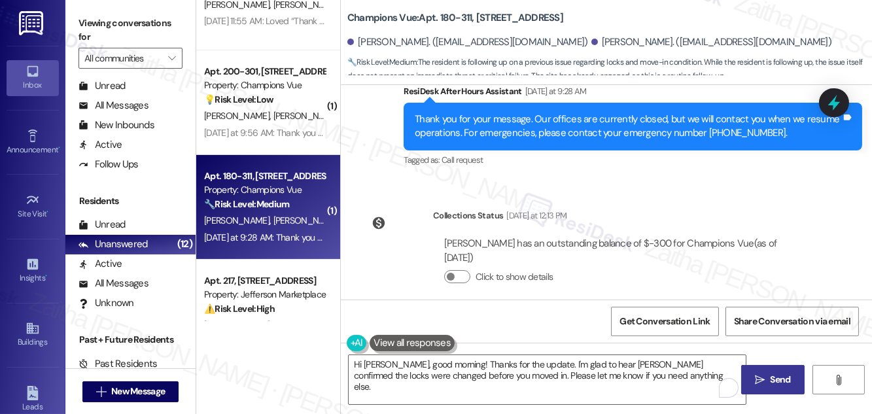
click at [789, 386] on button " Send" at bounding box center [772, 379] width 63 height 29
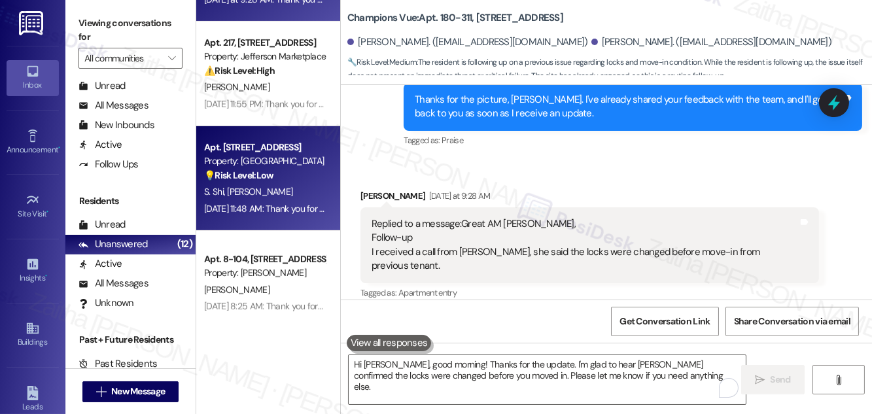
scroll to position [1596, 0]
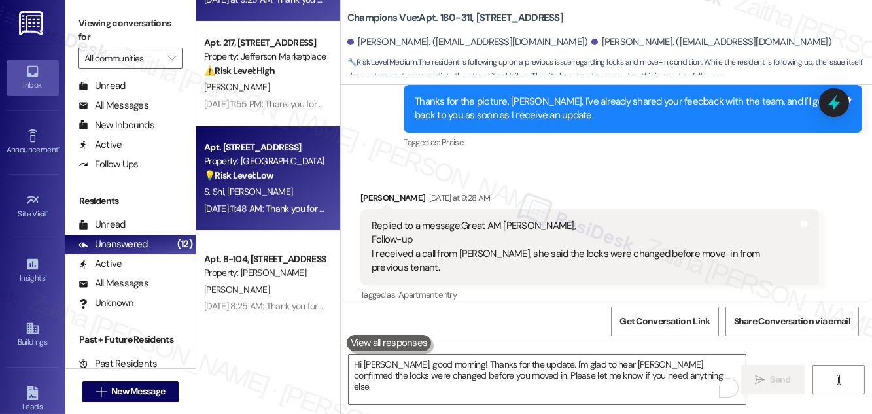
click at [292, 192] on div "S. Shi Z. Wu" at bounding box center [265, 192] width 124 height 16
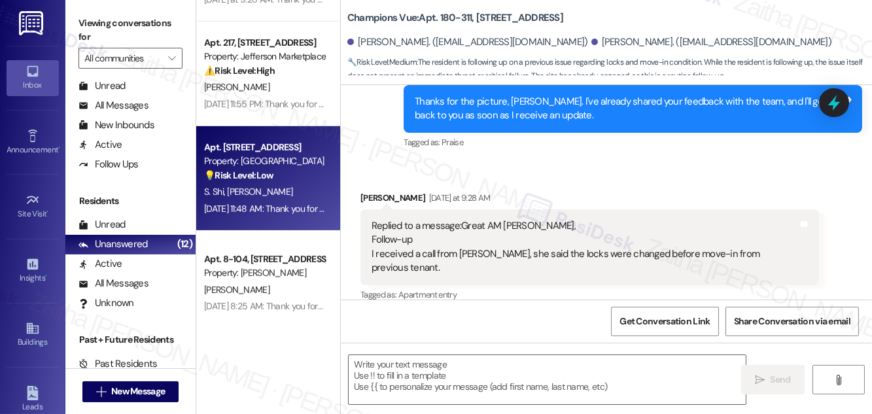
type textarea "Fetching suggested responses. Please feel free to read through the conversation…"
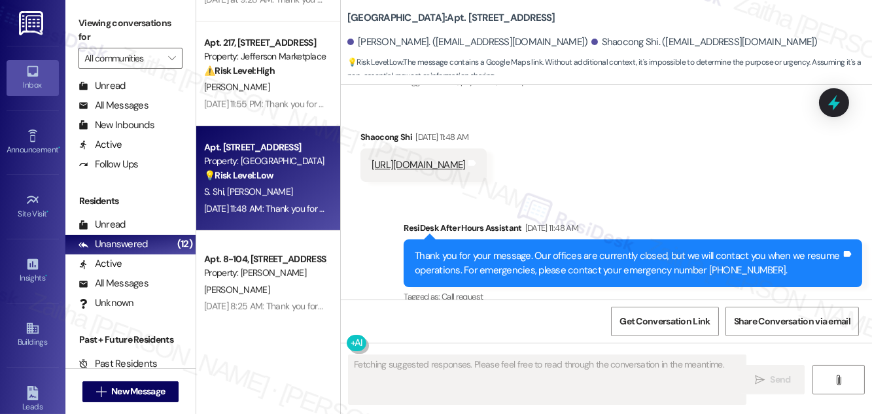
scroll to position [2914, 0]
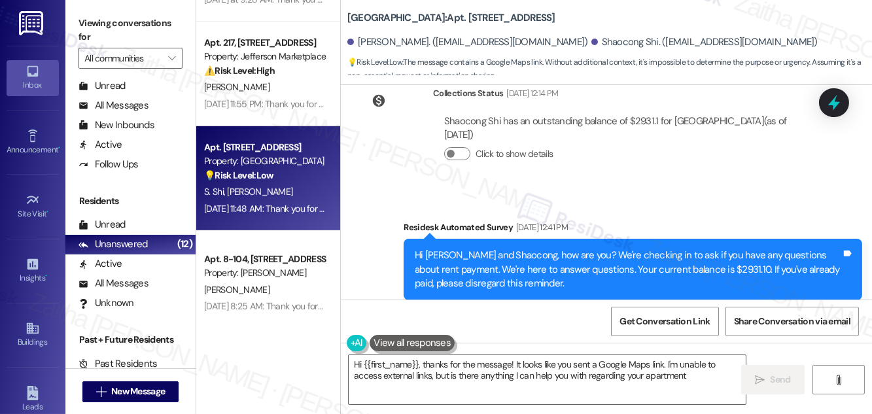
type textarea "Hi {{first_name}}, thanks for the message! It looks like you sent a Google Maps…"
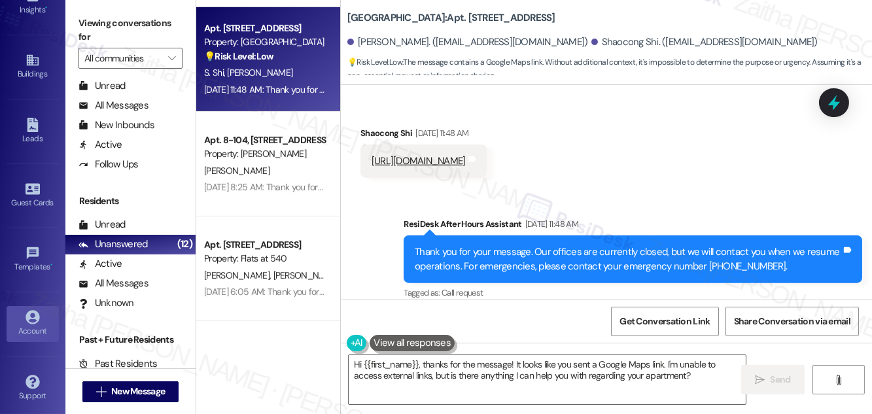
scroll to position [269, 0]
click at [33, 325] on div "Account" at bounding box center [32, 330] width 65 height 13
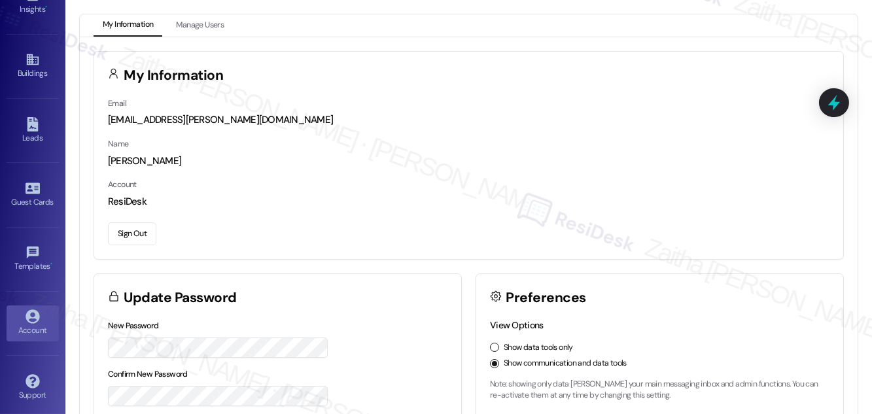
click at [129, 235] on button "Sign Out" at bounding box center [132, 233] width 48 height 23
